Goal: Find specific page/section: Find specific page/section

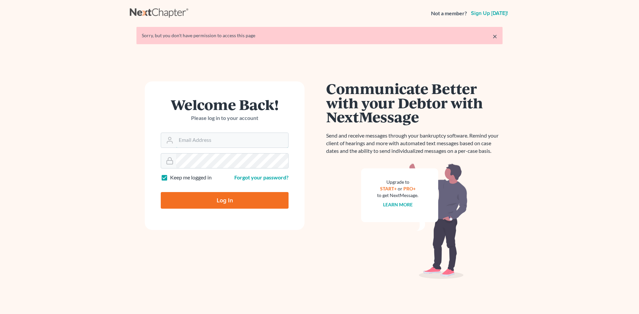
type input "[EMAIL_ADDRESS][DOMAIN_NAME]"
type input "Thinking..."
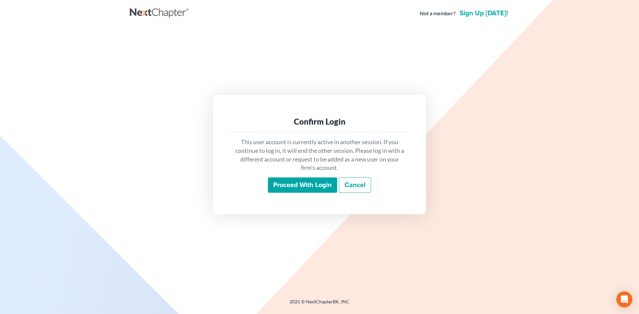
click at [295, 185] on input "Proceed with login" at bounding box center [302, 185] width 69 height 15
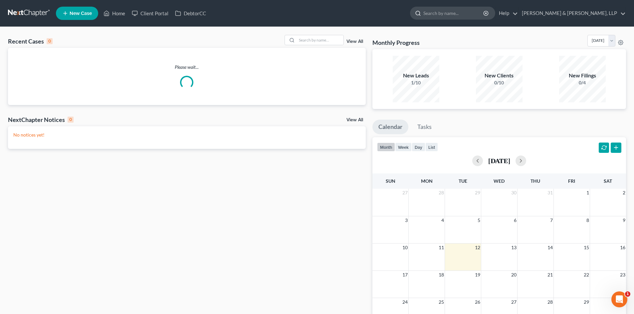
click at [484, 14] on input "search" at bounding box center [453, 13] width 61 height 12
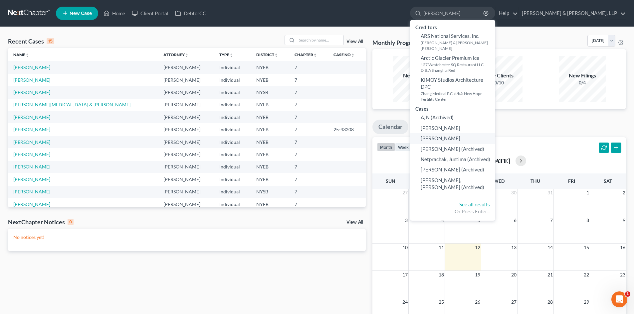
type input "arce"
click at [460, 138] on span "Arce, Rita" at bounding box center [440, 138] width 40 height 6
